Goal: Navigation & Orientation: Find specific page/section

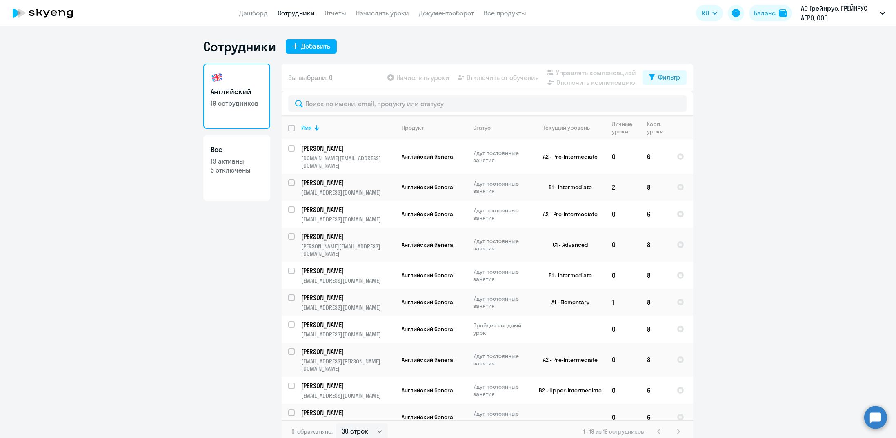
select select "30"
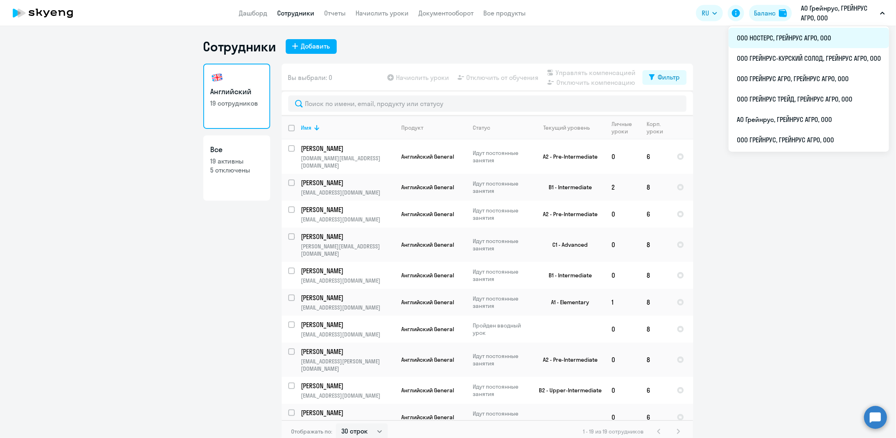
click at [792, 44] on li "ООО НОСТЕРС, ГРЕЙНРУС АГРО, ООО" at bounding box center [809, 38] width 160 height 20
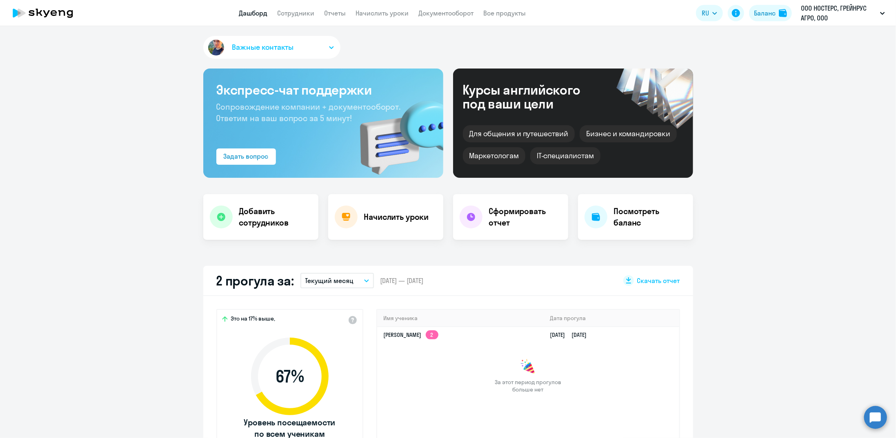
select select "30"
click at [295, 13] on link "Сотрудники" at bounding box center [296, 13] width 37 height 8
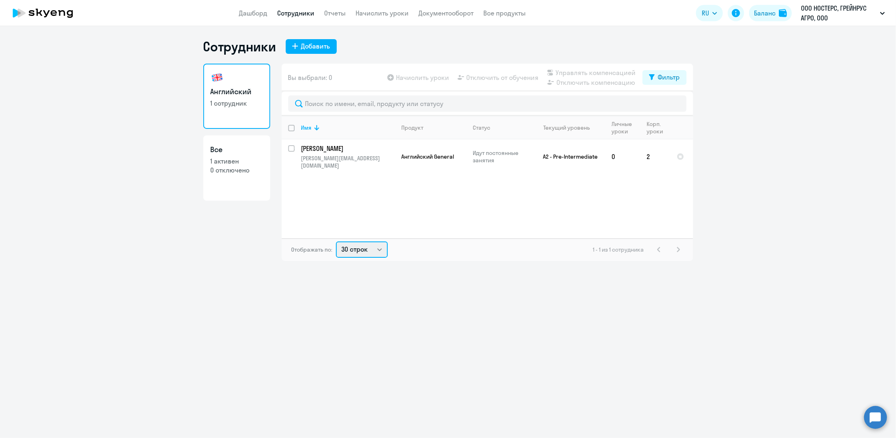
click at [376, 251] on select "30 строк 50 строк 100 строк" at bounding box center [362, 250] width 52 height 16
select select "50"
click at [336, 242] on select "30 строк 50 строк 100 строк" at bounding box center [362, 250] width 52 height 16
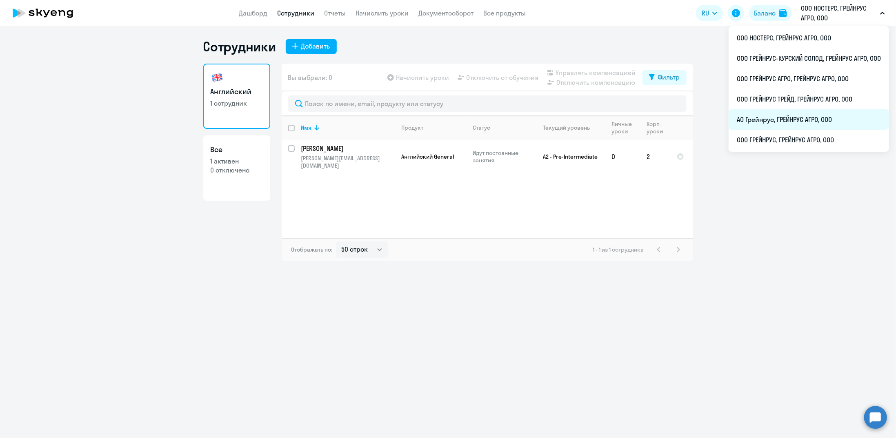
click at [755, 121] on li "АО Грейнрус, ГРЕЙНРУС АГРО, ООО" at bounding box center [809, 119] width 160 height 20
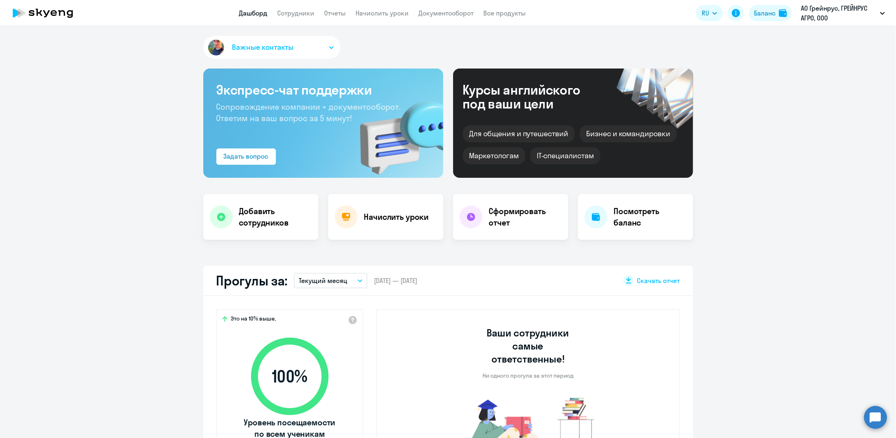
click at [303, 18] on app-menu-item-link "Сотрудники" at bounding box center [296, 13] width 37 height 10
click at [302, 13] on link "Сотрудники" at bounding box center [296, 13] width 37 height 8
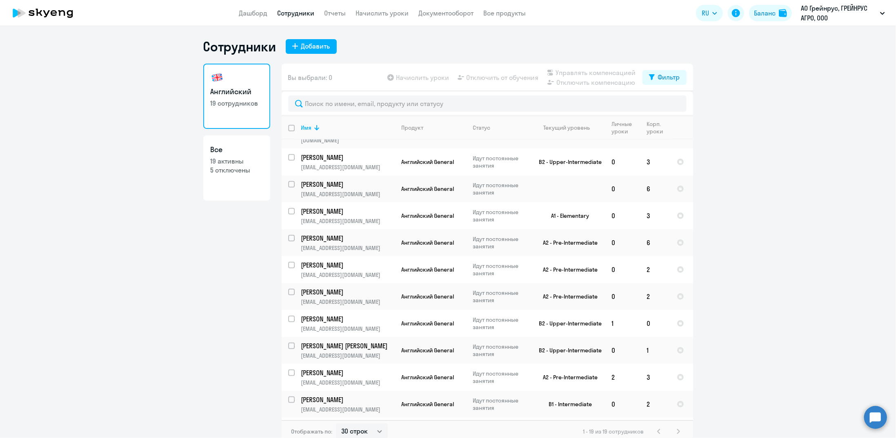
scroll to position [5, 0]
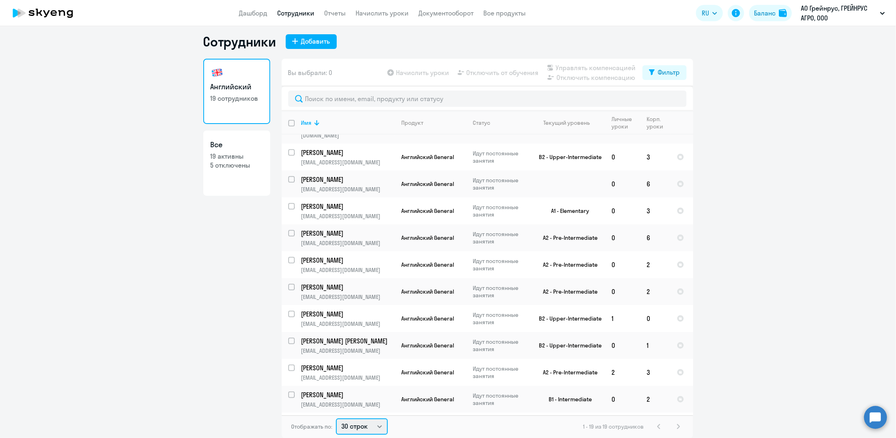
click at [373, 427] on select "30 строк 50 строк 100 строк" at bounding box center [362, 427] width 52 height 16
select select "50"
click at [336, 419] on select "30 строк 50 строк 100 строк" at bounding box center [362, 427] width 52 height 16
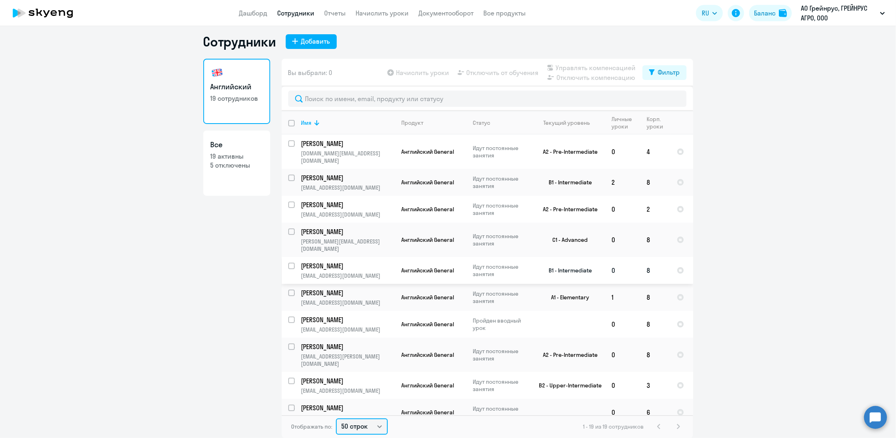
scroll to position [229, 0]
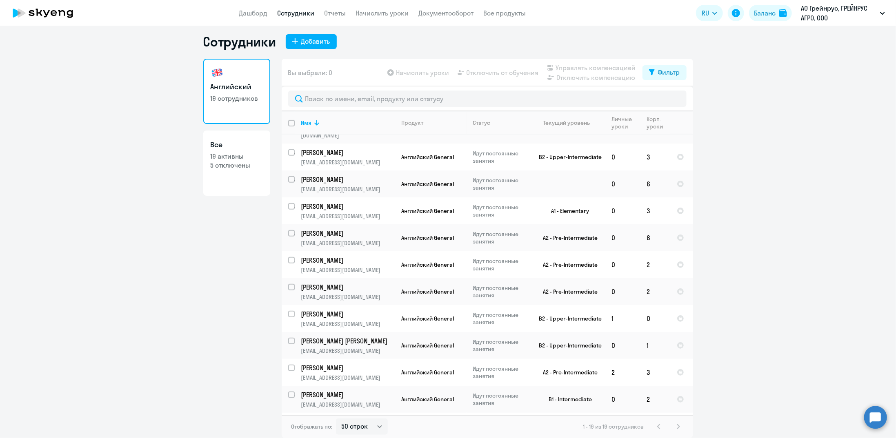
click at [812, 292] on ng-component "Сотрудники Добавить Английский 19 сотрудников Все 19 активны 5 отключены Вы выб…" at bounding box center [448, 235] width 896 height 405
click at [86, 250] on ng-component "Сотрудники Добавить Английский 19 сотрудников Все 19 активны 5 отключены Вы выб…" at bounding box center [448, 235] width 896 height 405
